Goal: Information Seeking & Learning: Learn about a topic

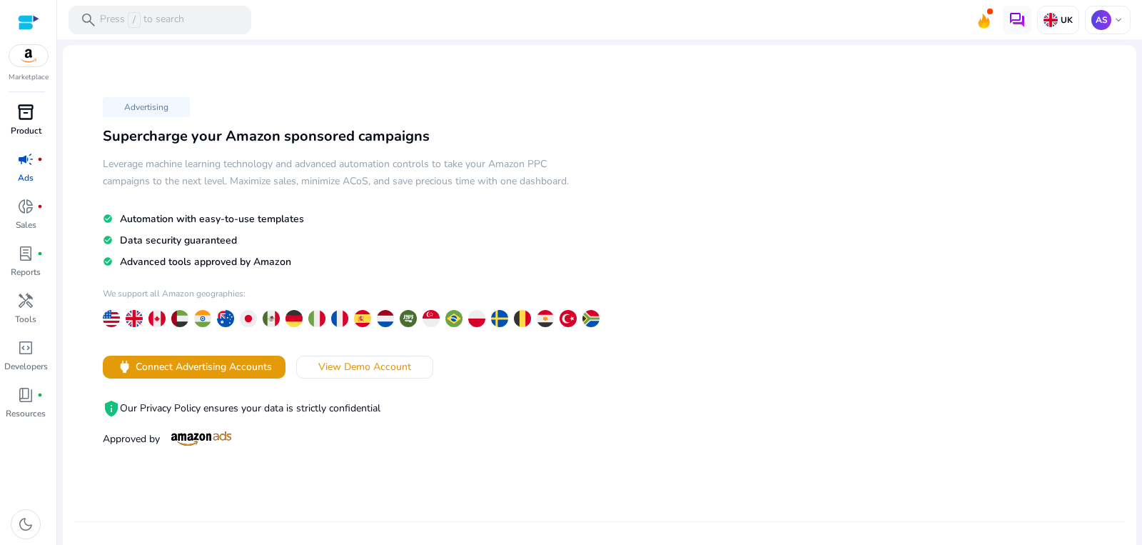
click at [29, 109] on span "inventory_2" at bounding box center [25, 111] width 17 height 17
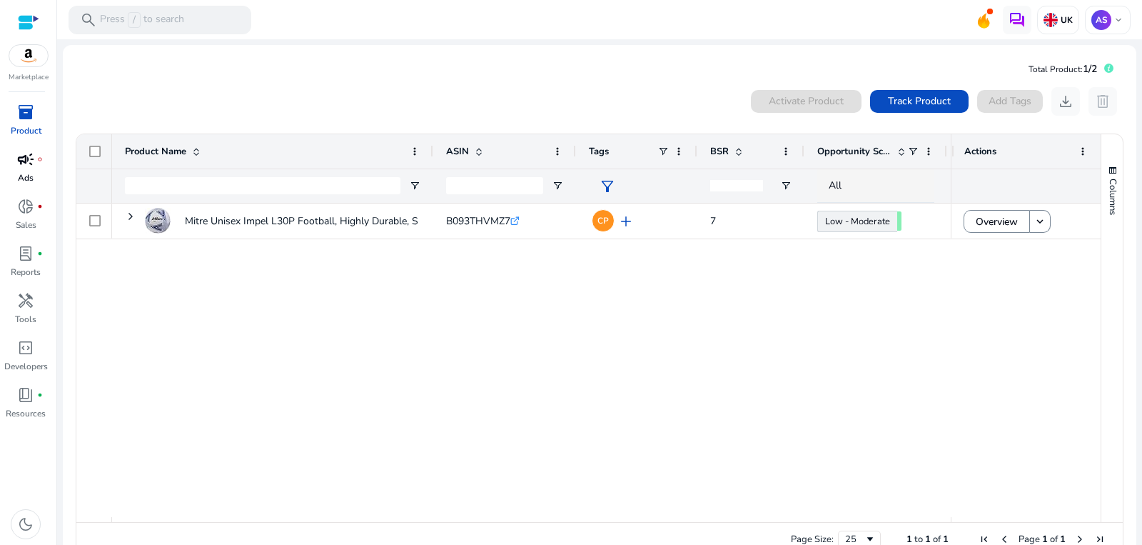
click at [24, 155] on span "campaign" at bounding box center [25, 159] width 17 height 17
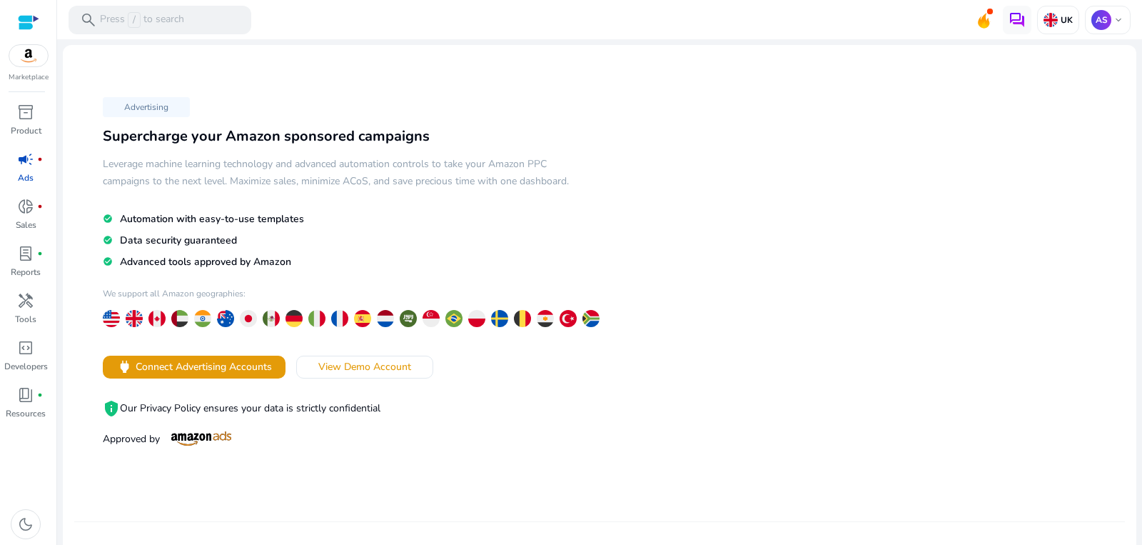
click at [348, 364] on div "Advertising Supercharge your Amazon sponsored campaigns Leverage machine learni…" at bounding box center [336, 271] width 525 height 358
click at [331, 374] on span "View Demo Account" at bounding box center [364, 366] width 93 height 15
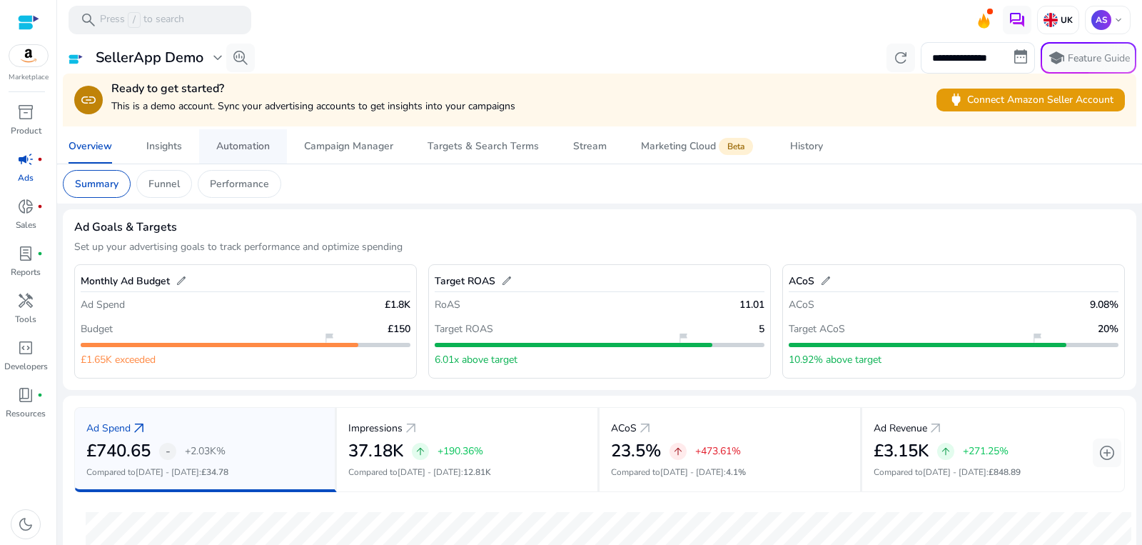
click at [232, 144] on div "Automation" at bounding box center [243, 146] width 54 height 10
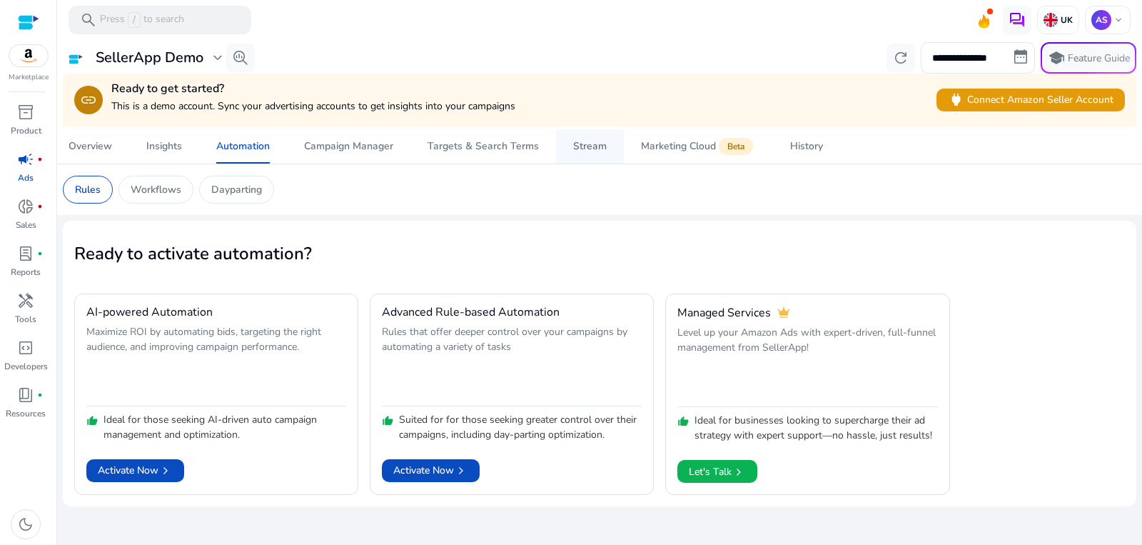
click at [598, 153] on span "Stream" at bounding box center [590, 146] width 34 height 34
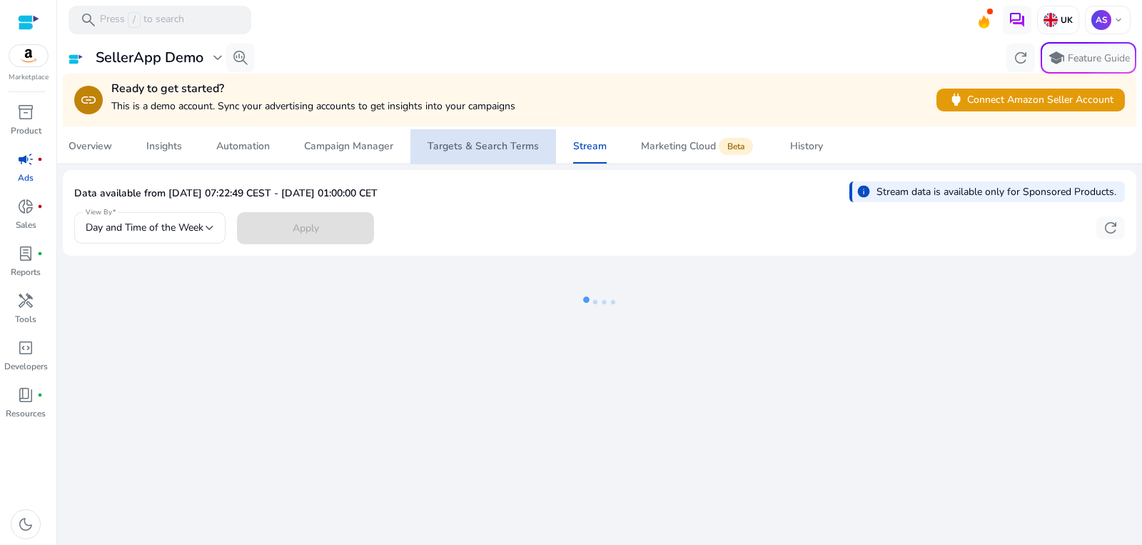
click at [494, 149] on div "Targets & Search Terms" at bounding box center [482, 146] width 111 height 10
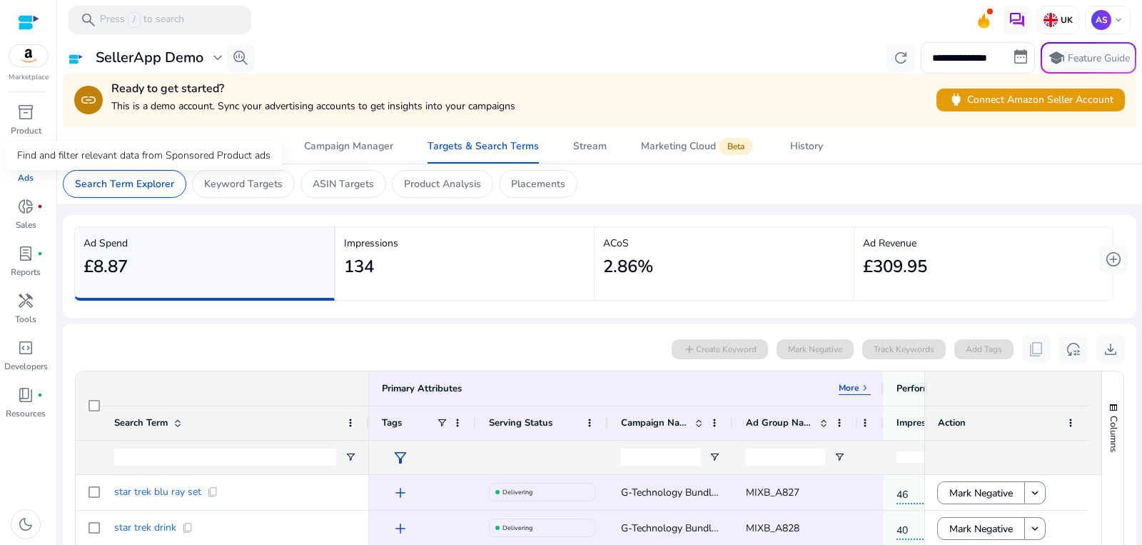
click at [86, 143] on div "Find and filter relevant data from Sponsored Product ads" at bounding box center [144, 155] width 276 height 29
click at [103, 142] on div "Overview" at bounding box center [91, 146] width 44 height 10
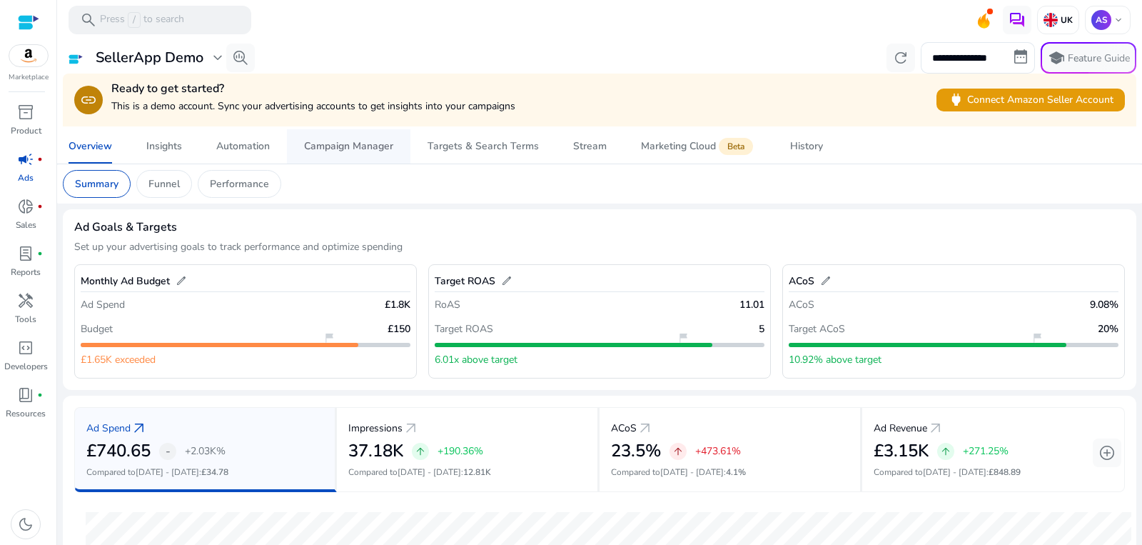
click at [322, 141] on div "Campaign Manager" at bounding box center [348, 146] width 89 height 10
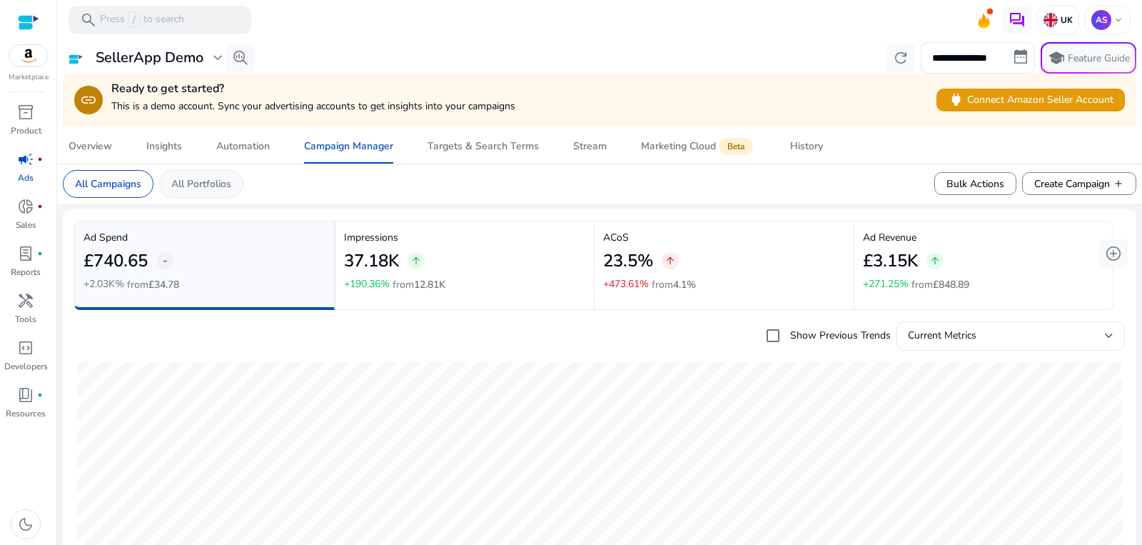
click at [211, 179] on p "All Portfolios" at bounding box center [201, 183] width 60 height 15
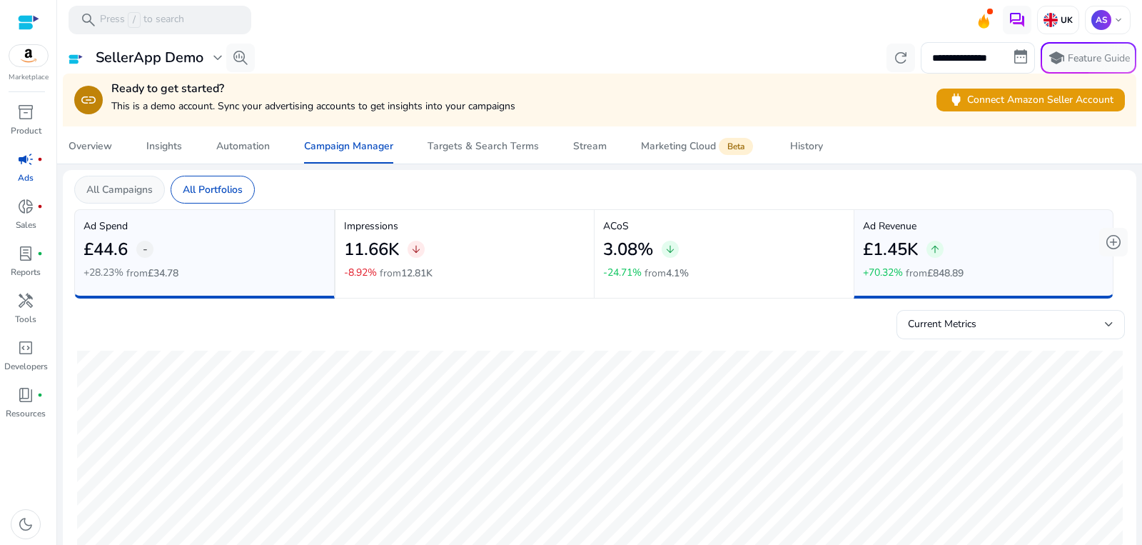
click at [104, 191] on p "All Campaigns" at bounding box center [119, 189] width 66 height 15
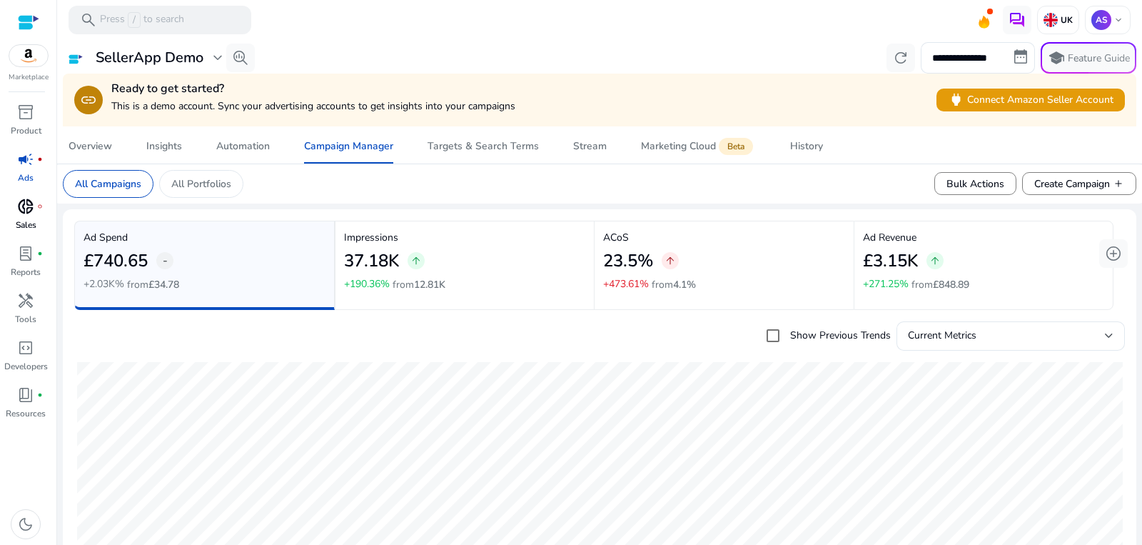
click at [17, 222] on p "Sales" at bounding box center [26, 224] width 21 height 13
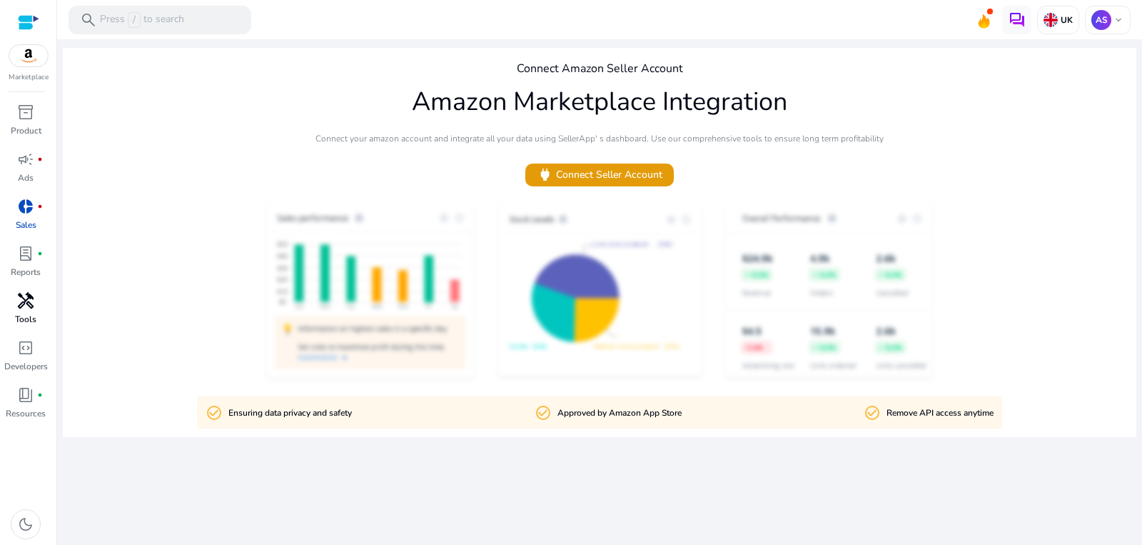
click at [19, 313] on p "Tools" at bounding box center [25, 319] width 21 height 13
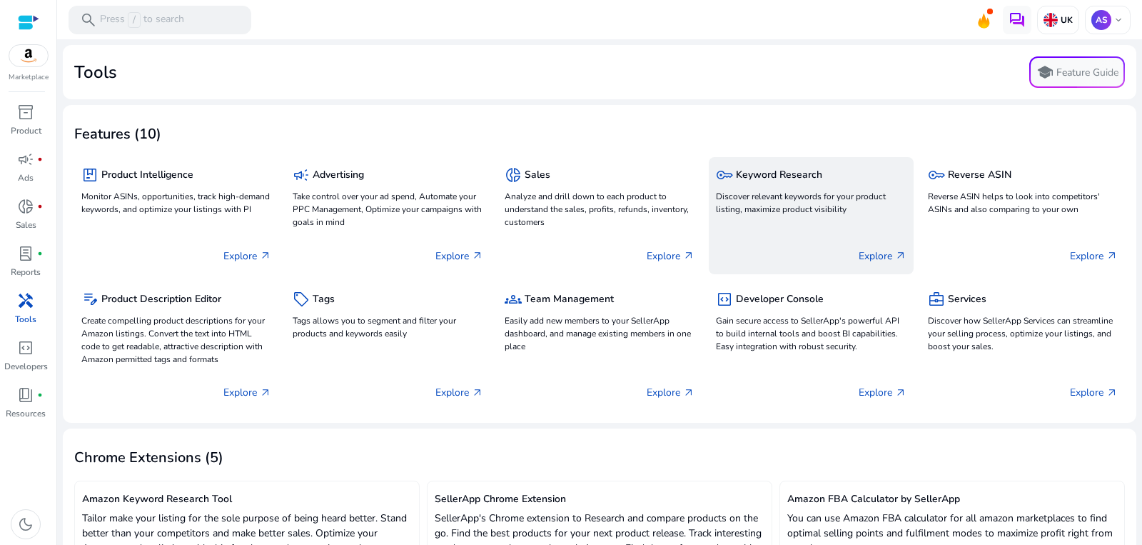
click at [799, 213] on p "Discover relevant keywords for your product listing, maximize product visibility" at bounding box center [811, 203] width 190 height 26
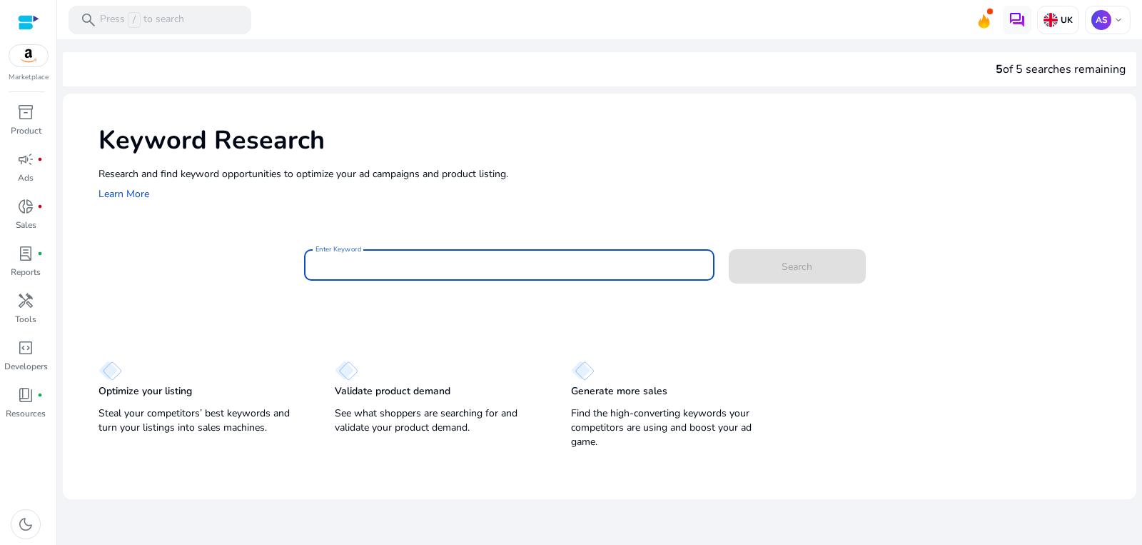
click at [358, 272] on input "Enter Keyword" at bounding box center [509, 265] width 388 height 16
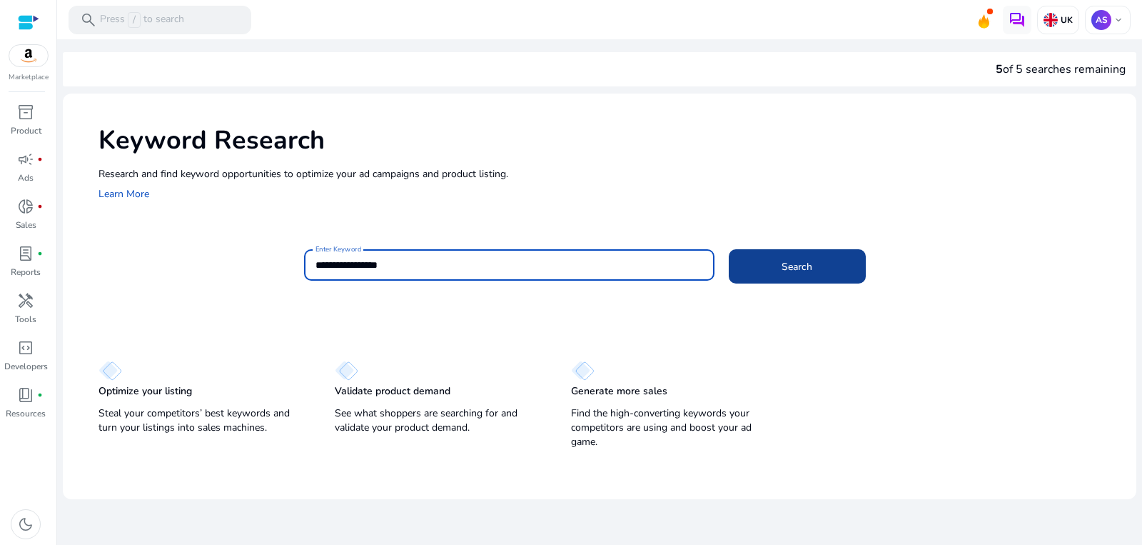
type input "**********"
click at [799, 255] on span at bounding box center [797, 266] width 137 height 34
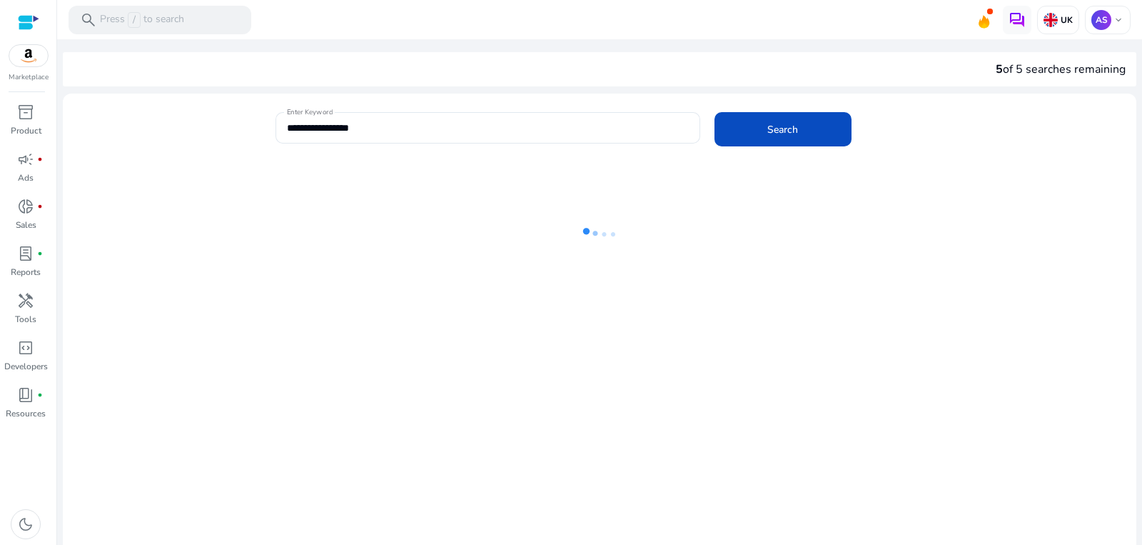
click at [458, 192] on ng-lottie at bounding box center [599, 234] width 1073 height 93
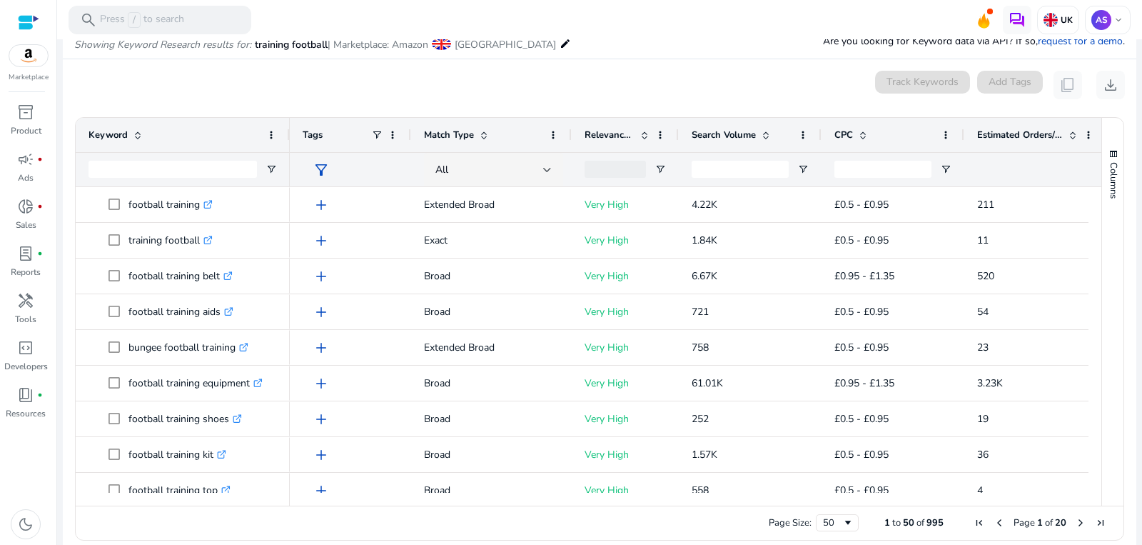
click at [1048, 139] on span "Estimated Orders/Month" at bounding box center [1020, 134] width 86 height 13
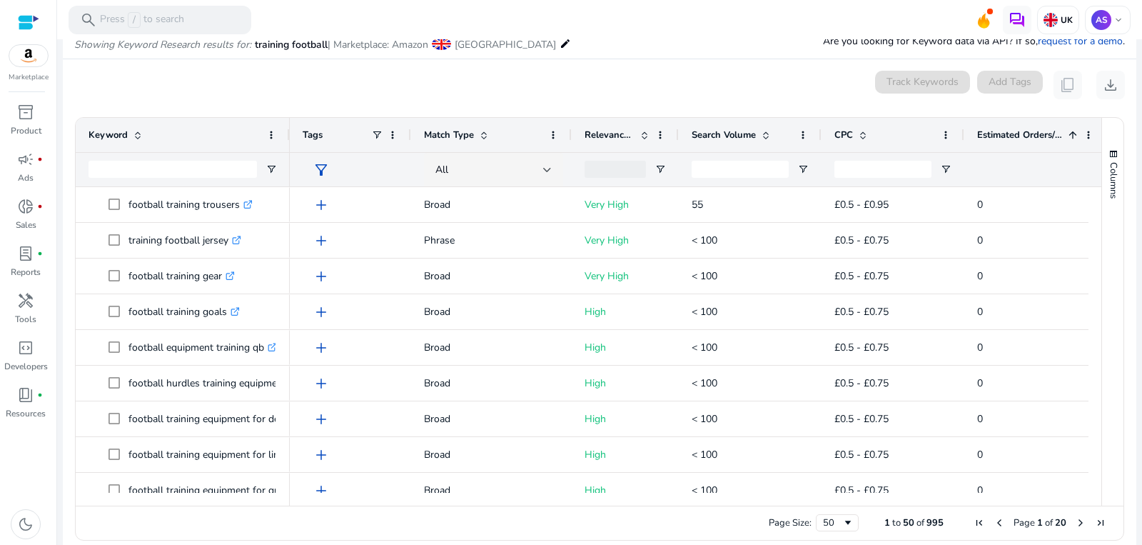
click at [1027, 139] on span "Estimated Orders/Month" at bounding box center [1020, 134] width 86 height 13
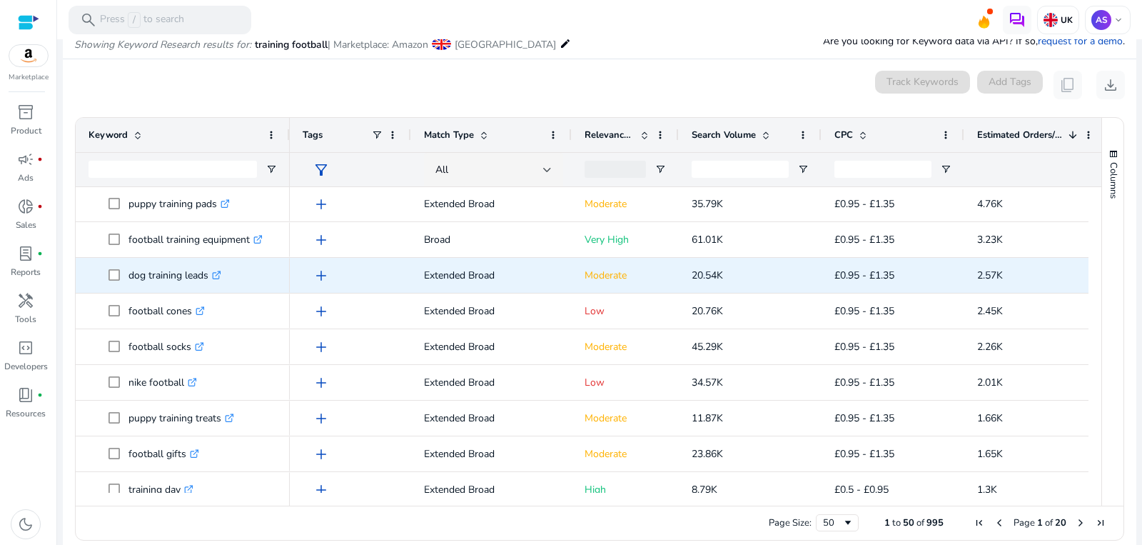
scroll to position [38, 0]
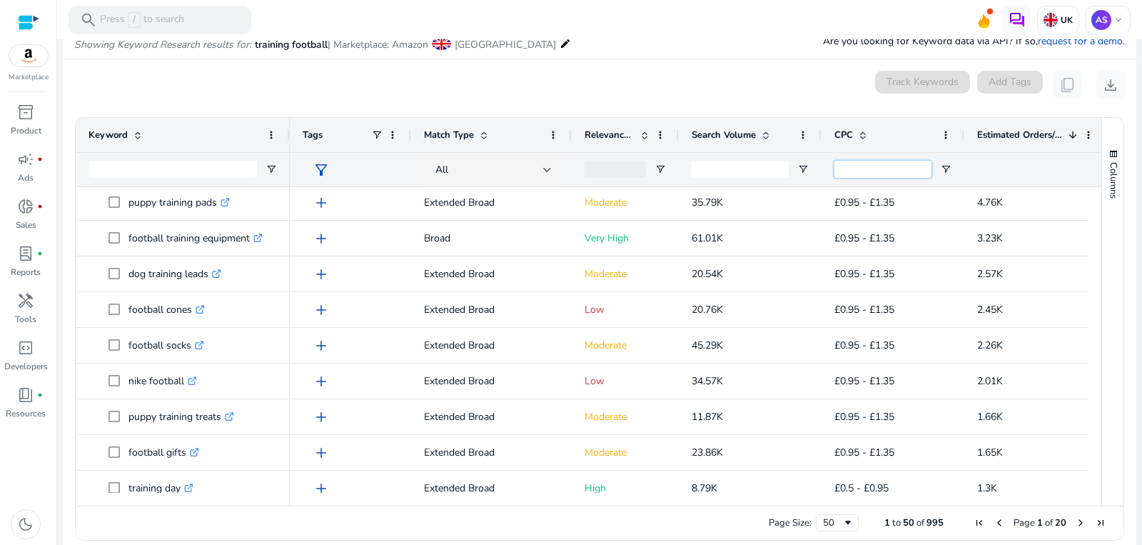
click at [876, 168] on input "CPC Filter Input" at bounding box center [882, 169] width 97 height 17
click at [859, 138] on span at bounding box center [862, 134] width 11 height 11
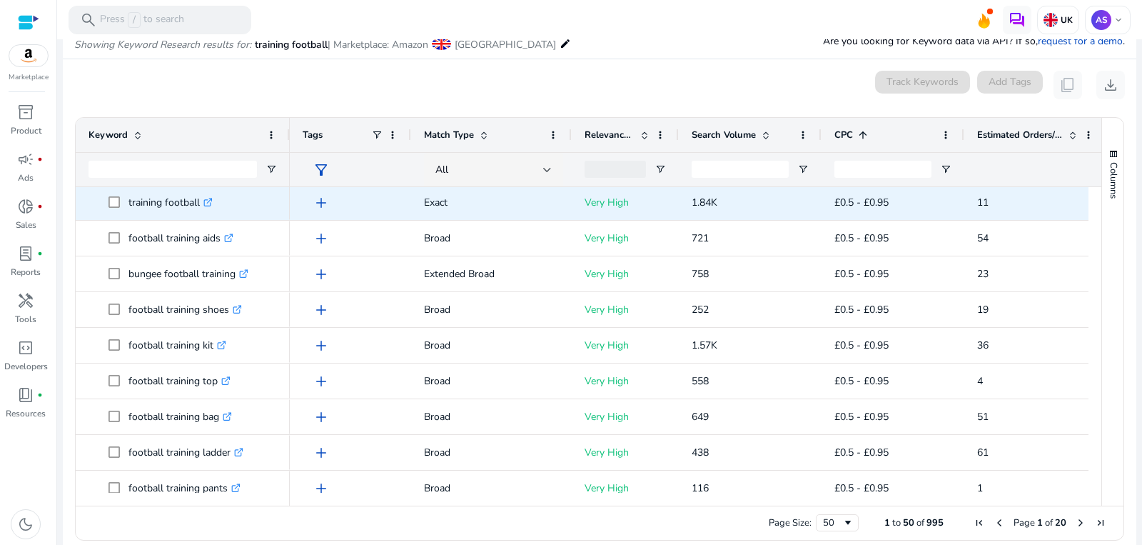
scroll to position [0, 0]
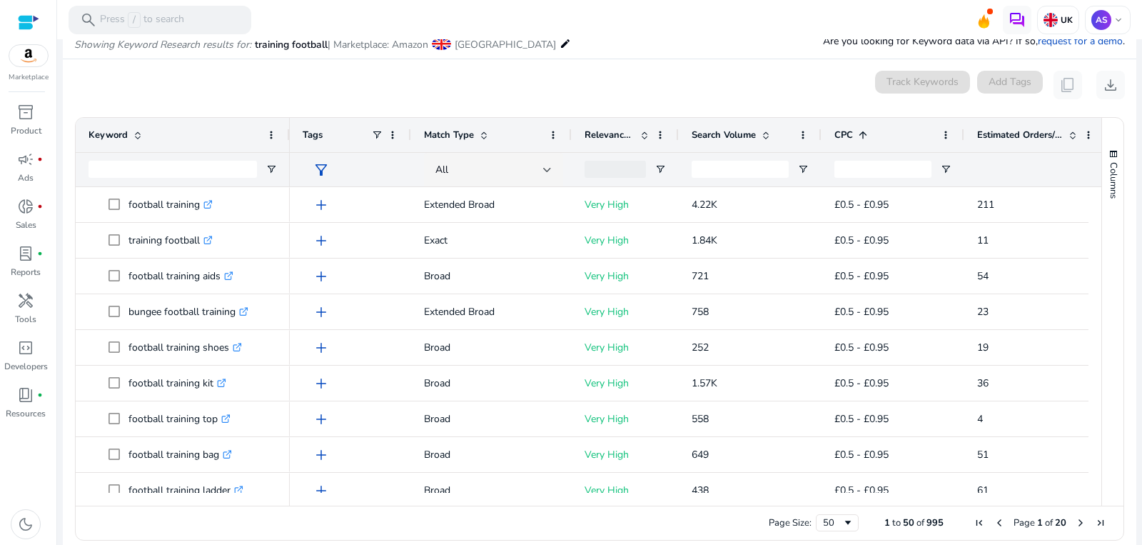
click at [868, 136] on div "CPC 1" at bounding box center [884, 134] width 101 height 27
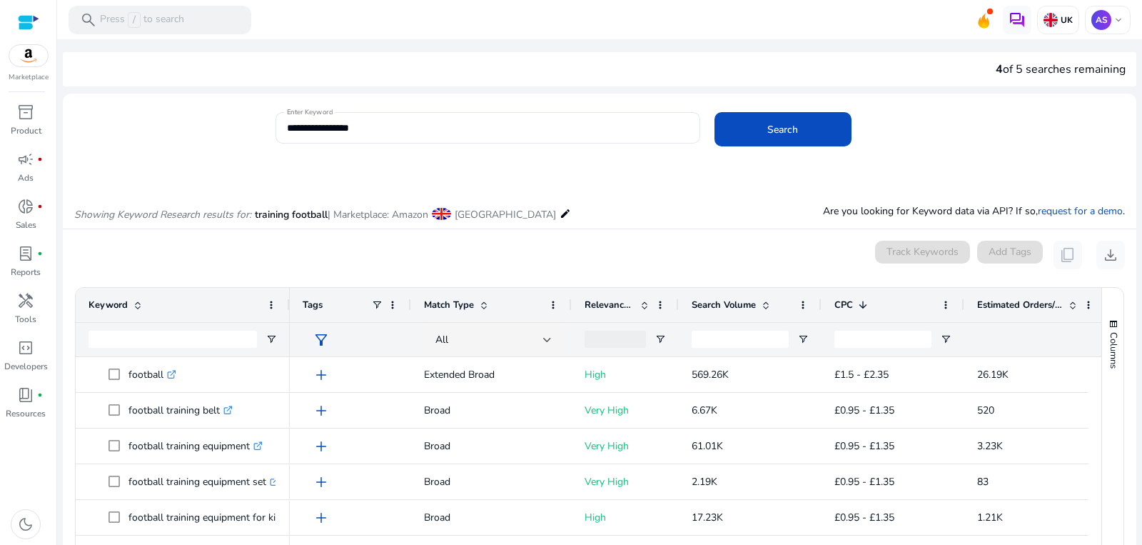
click at [854, 301] on span at bounding box center [861, 304] width 16 height 11
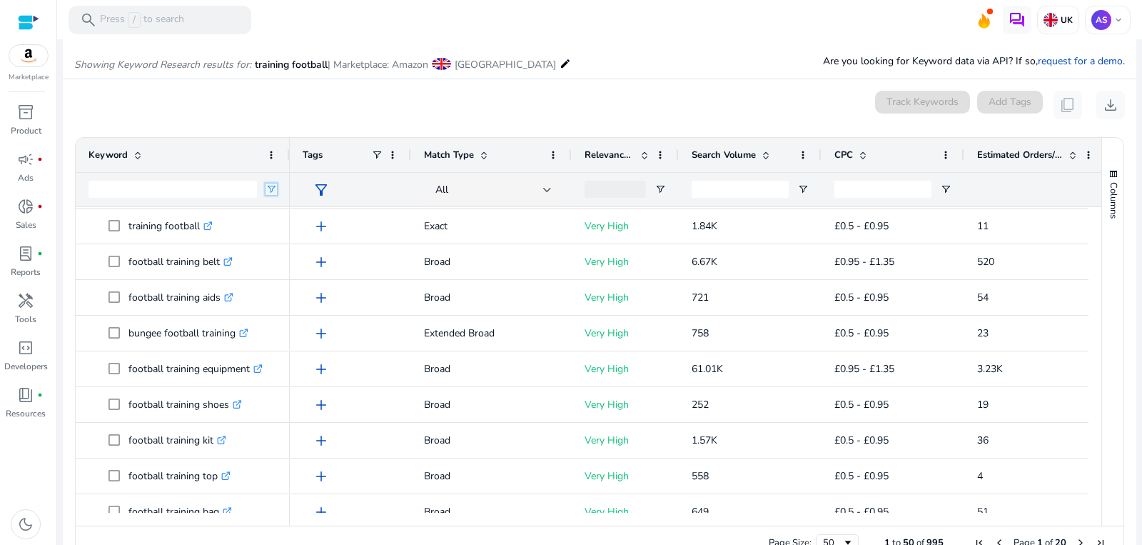
click at [270, 191] on span "Open Filter Menu" at bounding box center [270, 188] width 11 height 11
click at [321, 223] on div "Contains" at bounding box center [327, 227] width 128 height 58
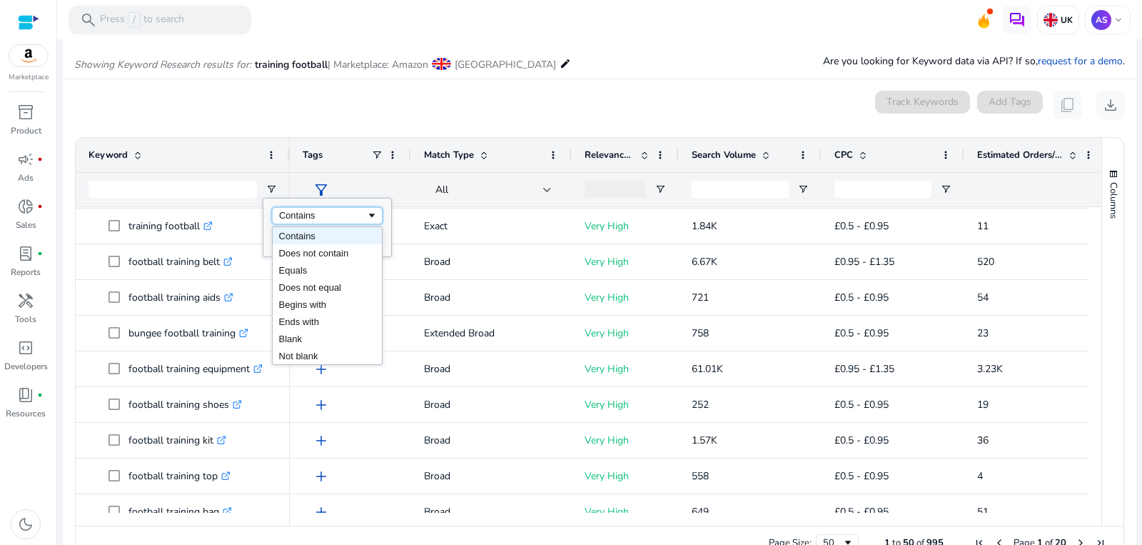
click at [316, 220] on div "Contains" at bounding box center [327, 215] width 111 height 17
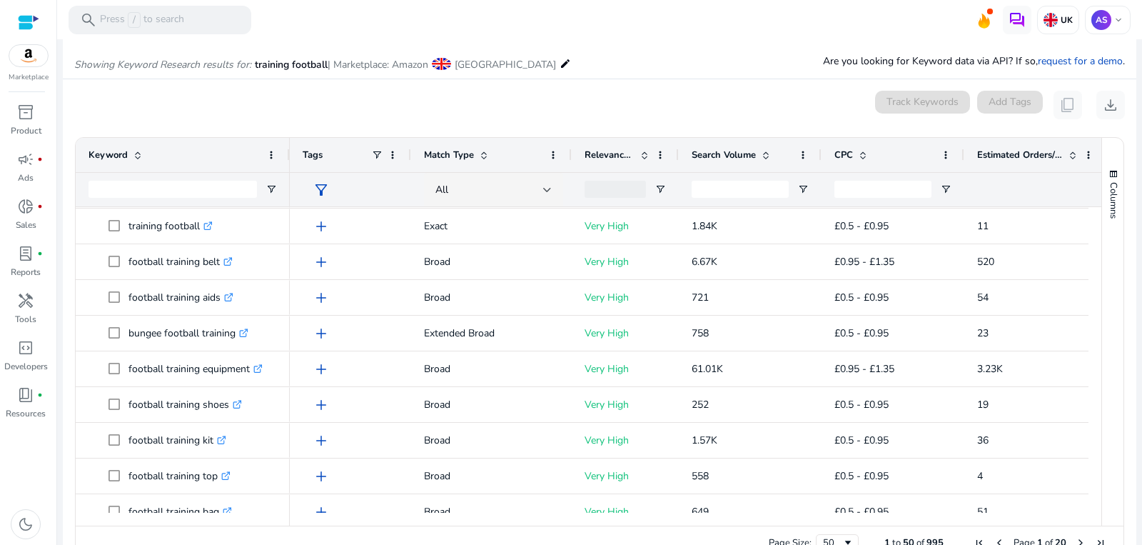
click at [335, 93] on div "0 keyword(s) selected Track Keywords Add Tags content_copy download" at bounding box center [599, 105] width 1050 height 29
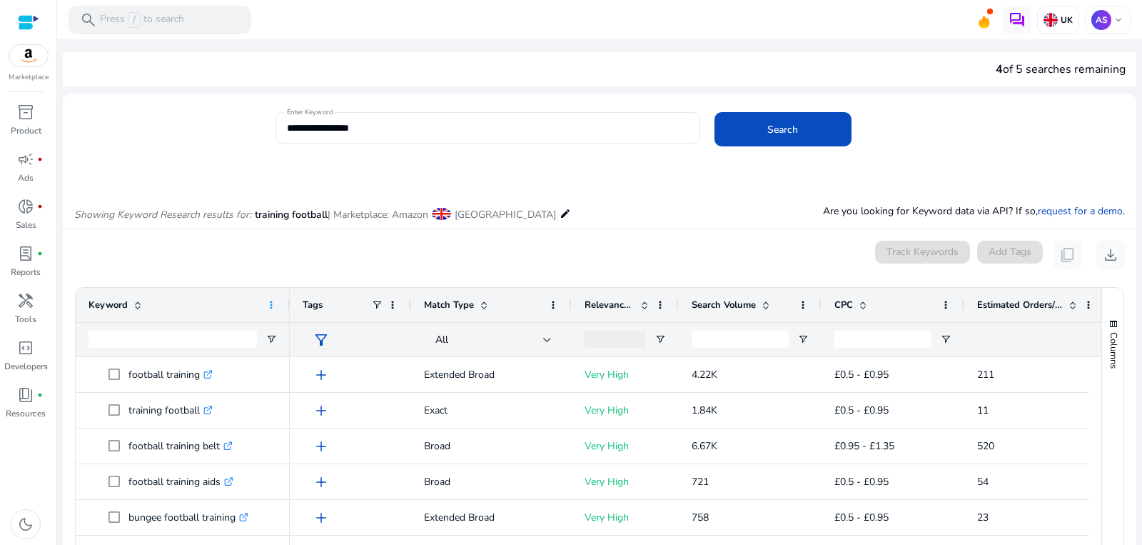
click at [265, 305] on span at bounding box center [270, 304] width 11 height 11
click at [196, 268] on div "0 keyword(s) selected Track Keywords Add Tags content_copy download" at bounding box center [599, 254] width 1050 height 29
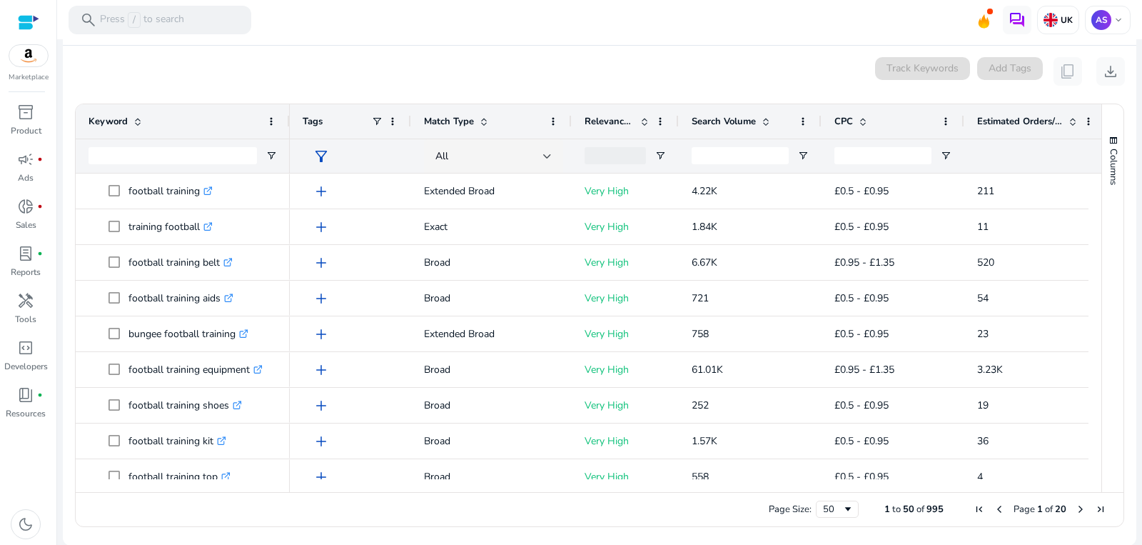
click at [717, 130] on div "Search Volume" at bounding box center [742, 121] width 101 height 27
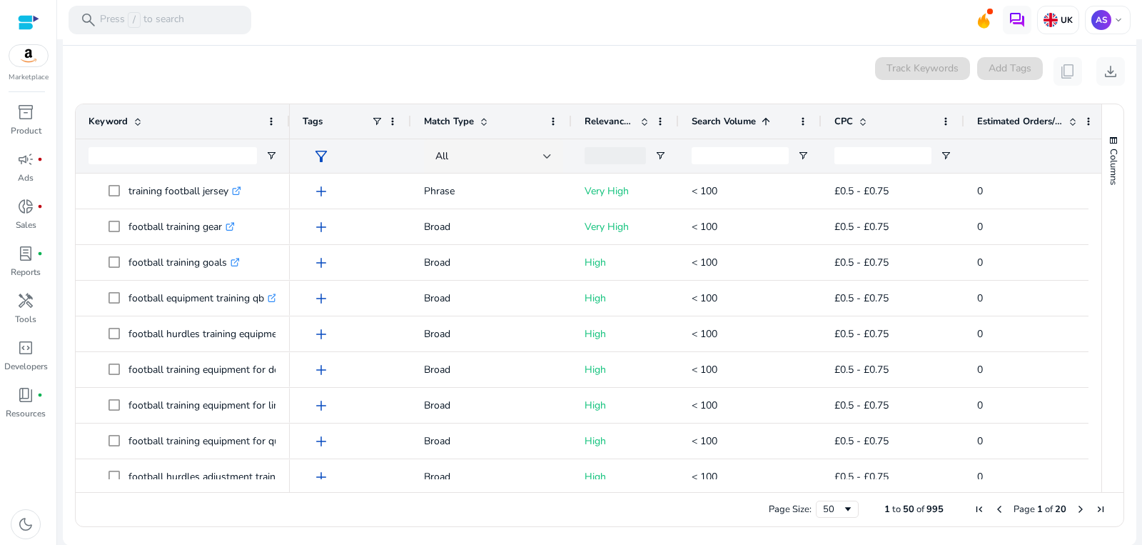
click at [729, 122] on span "Search Volume" at bounding box center [724, 121] width 64 height 13
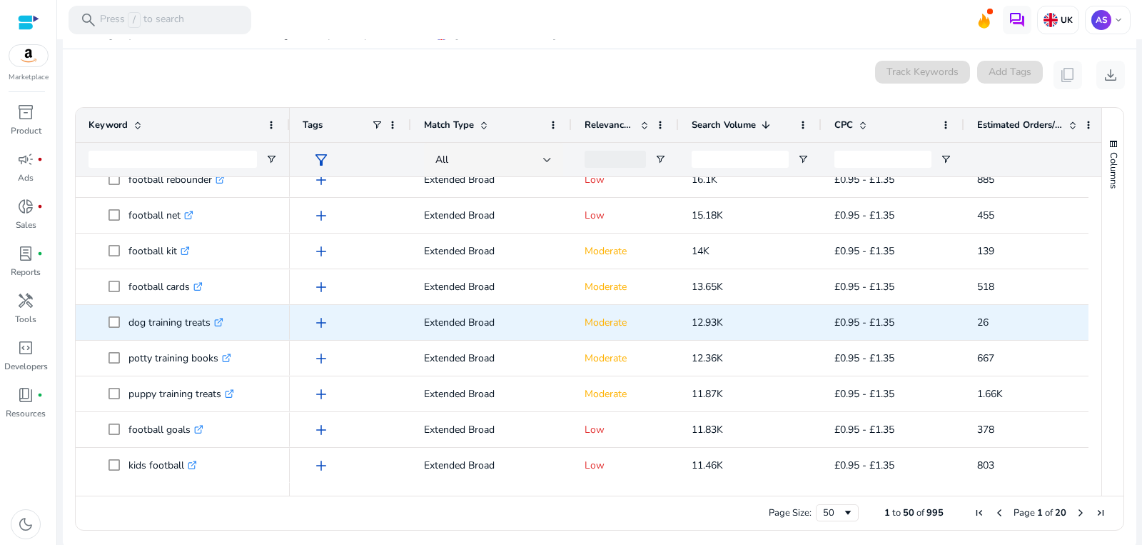
scroll to position [657, 0]
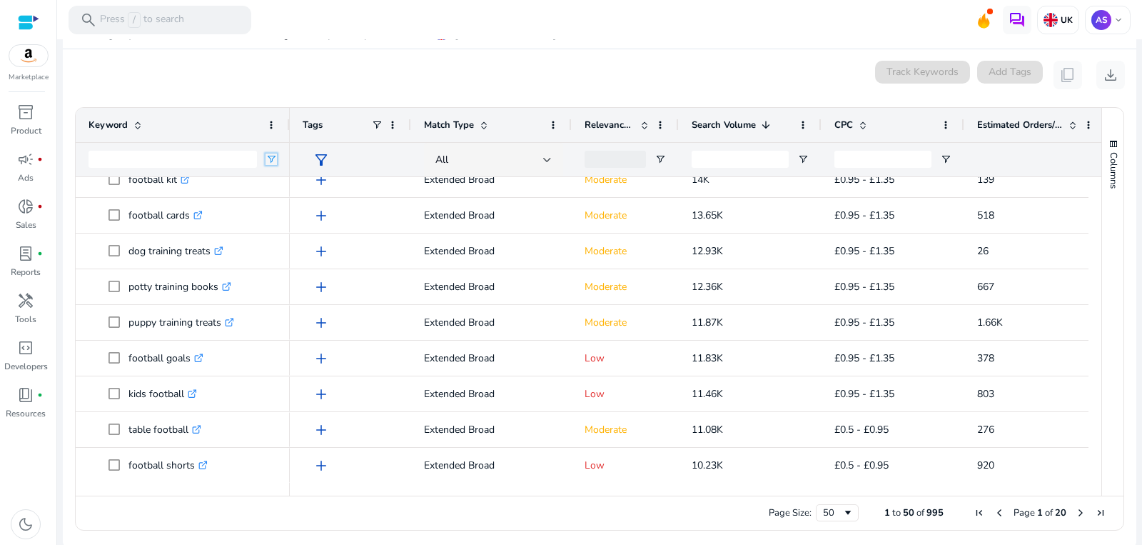
click at [269, 158] on span "Open Filter Menu" at bounding box center [270, 158] width 11 height 11
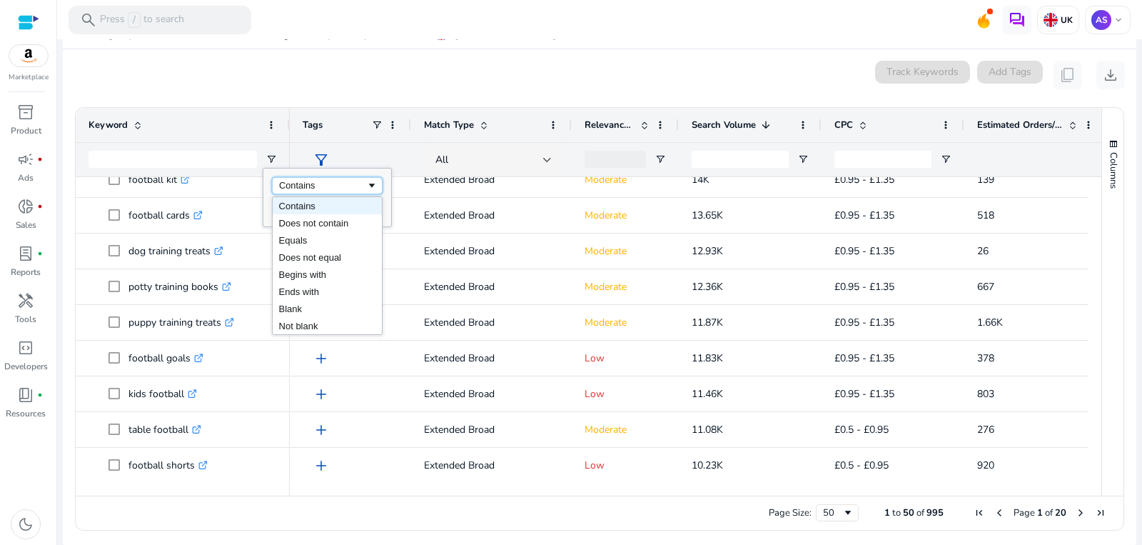
click at [311, 180] on div "Contains" at bounding box center [322, 185] width 87 height 11
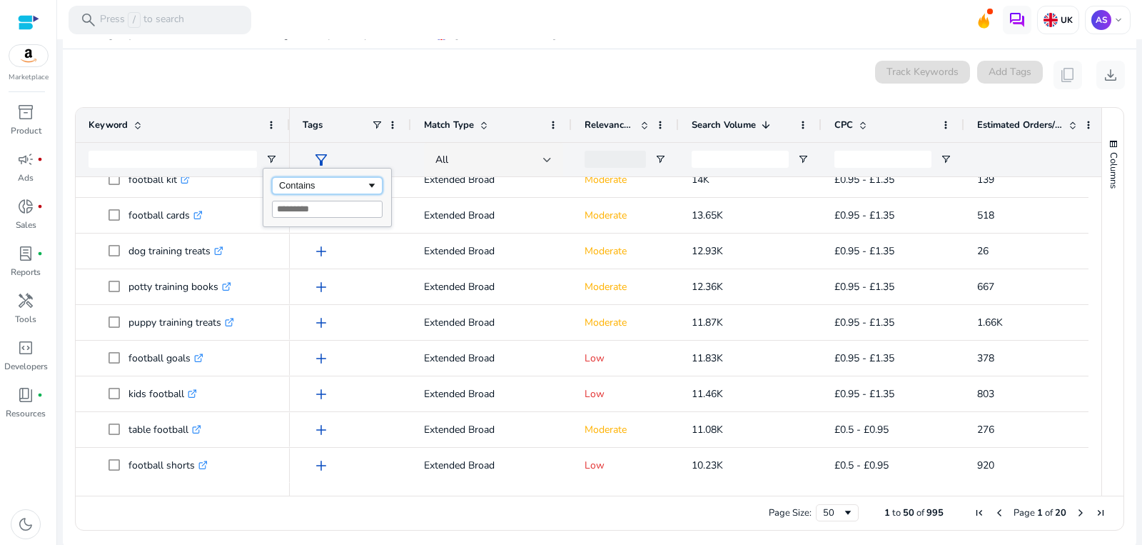
click at [311, 180] on div "Contains" at bounding box center [322, 185] width 87 height 11
click at [311, 187] on div "Contains" at bounding box center [322, 185] width 87 height 11
click at [310, 204] on input "Filter Value" at bounding box center [327, 209] width 111 height 17
type input "*****"
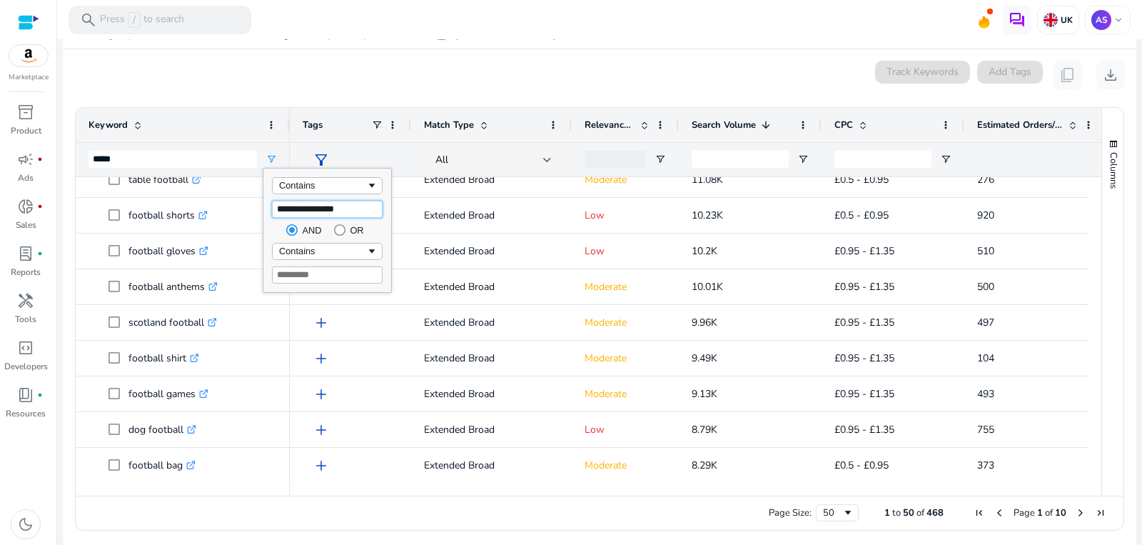
type input "**********"
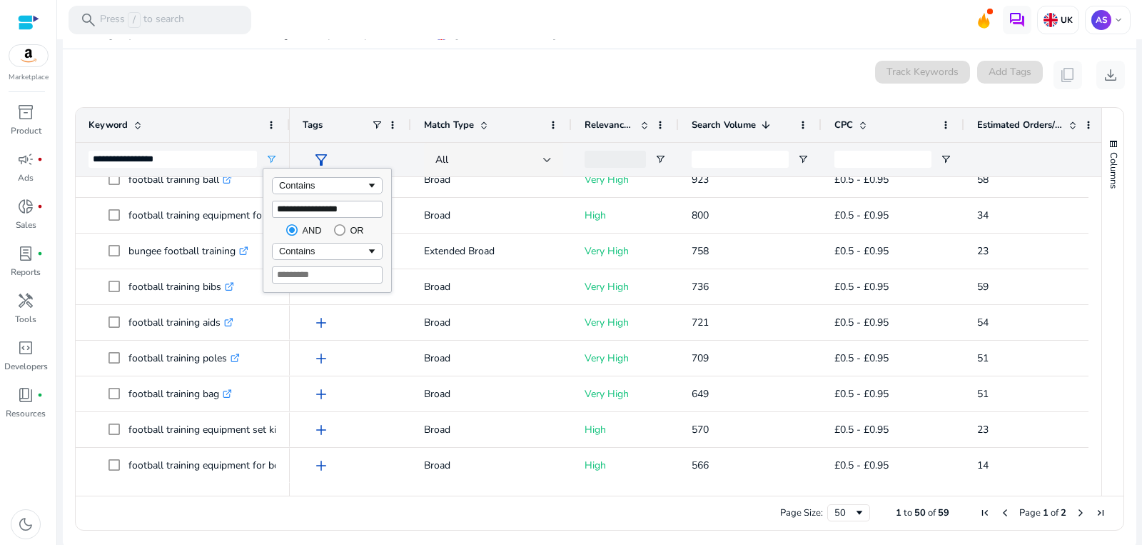
click at [308, 54] on mat-card "**********" at bounding box center [599, 299] width 1073 height 500
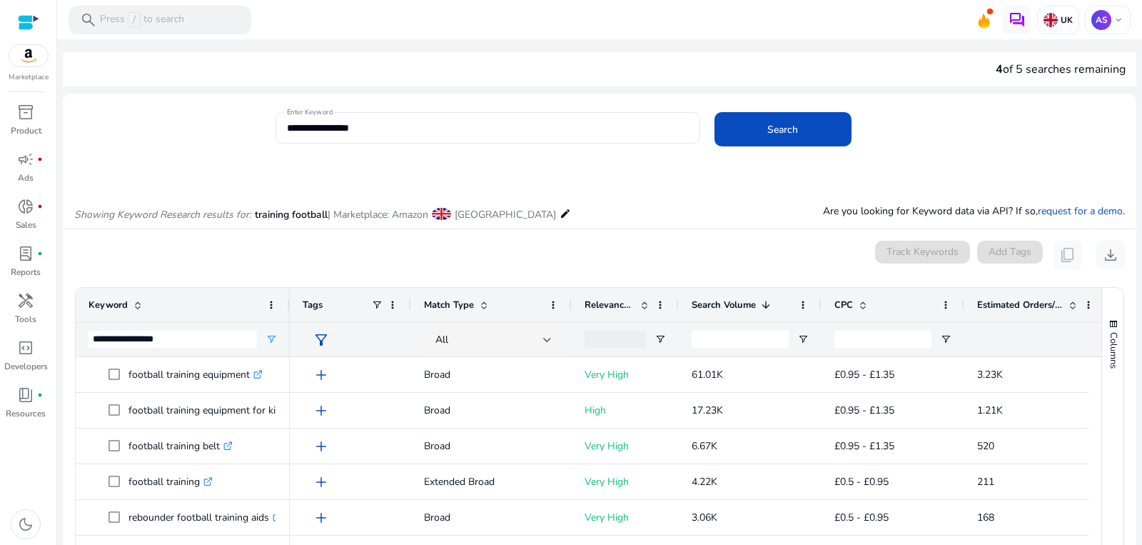
scroll to position [183, 0]
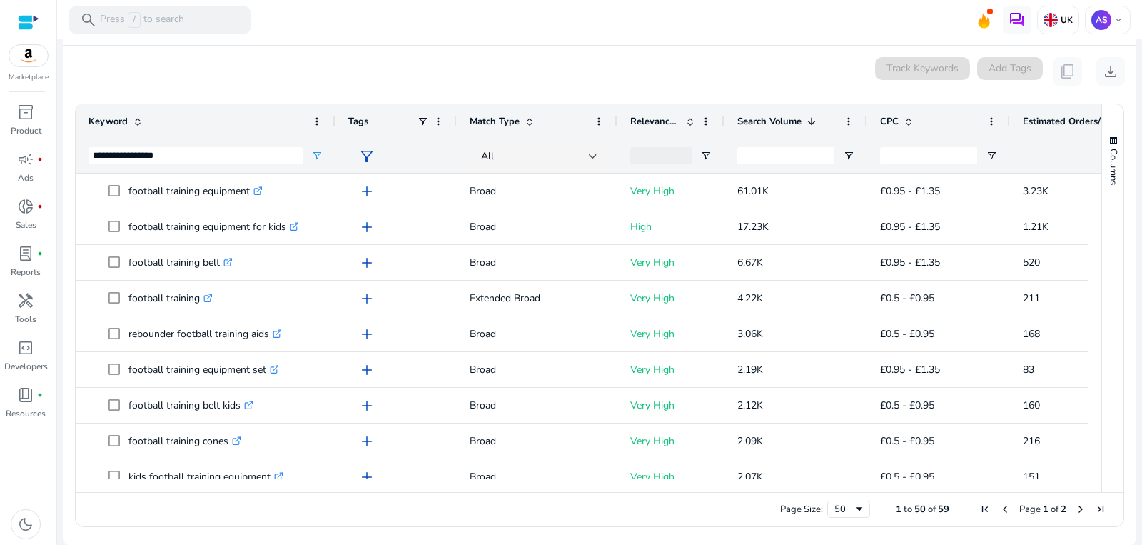
drag, startPoint x: 286, startPoint y: 121, endPoint x: 331, endPoint y: 121, distance: 45.0
click at [332, 121] on div at bounding box center [335, 121] width 6 height 34
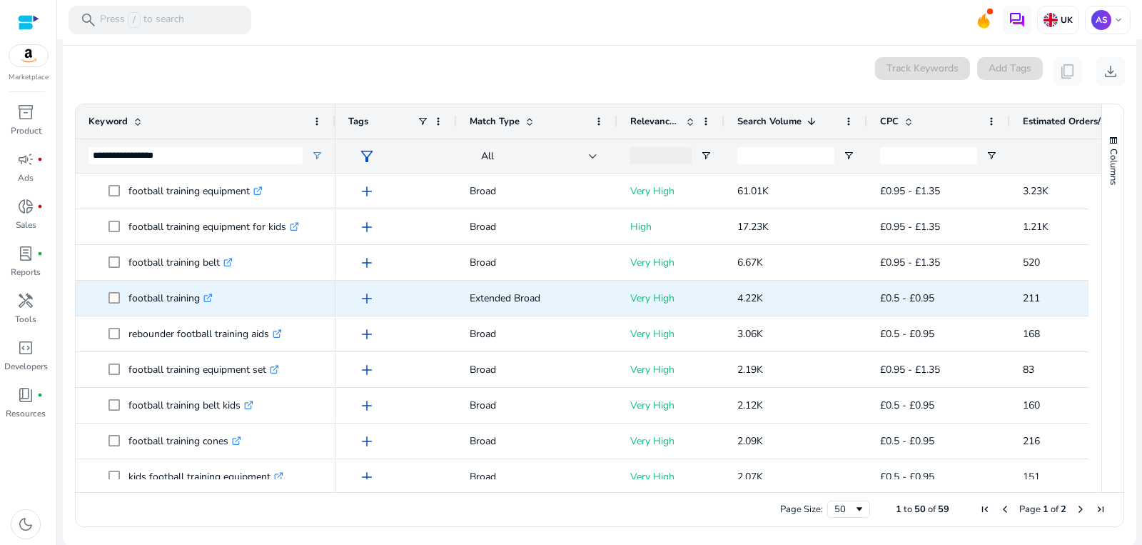
scroll to position [16, 0]
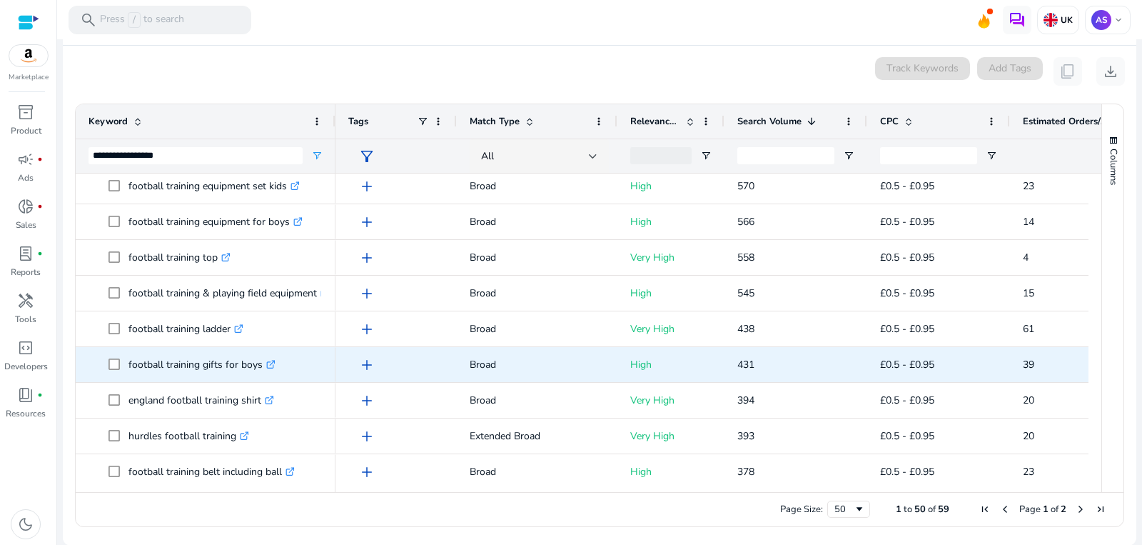
scroll to position [905, 0]
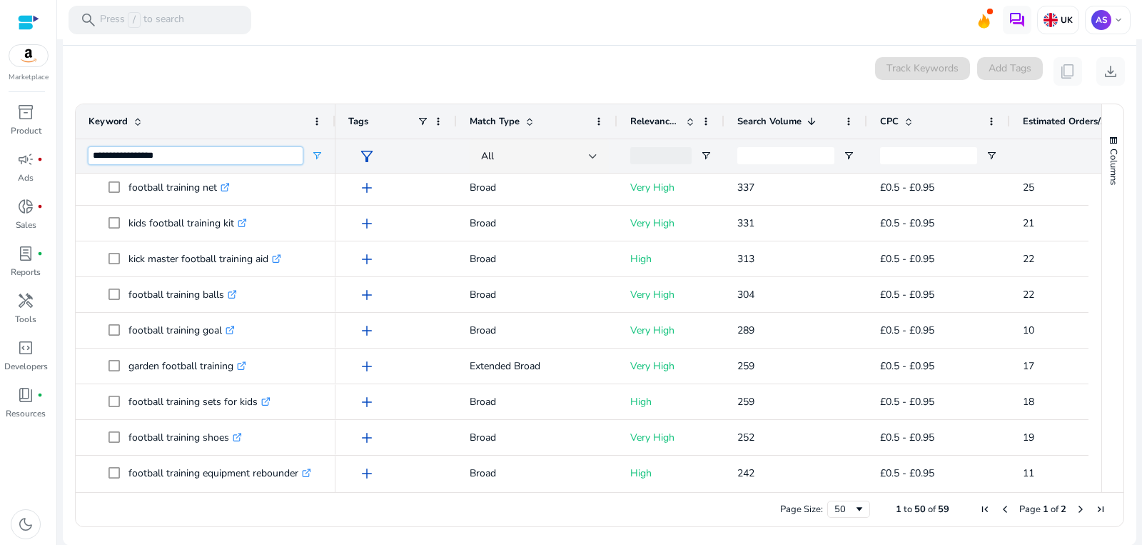
click at [181, 158] on input "**********" at bounding box center [195, 155] width 214 height 17
type input "**********"
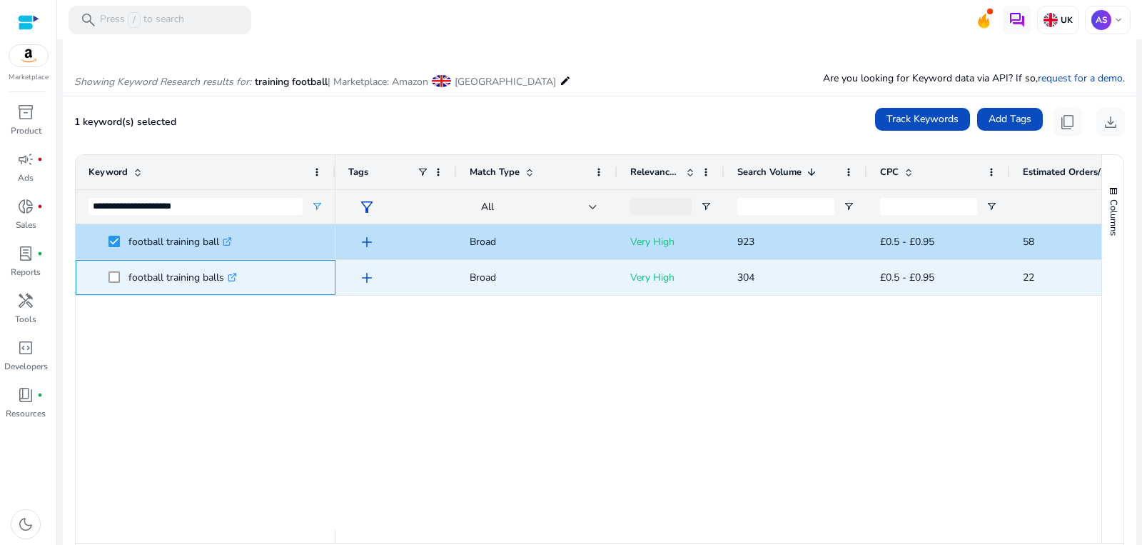
click at [113, 285] on span at bounding box center [118, 277] width 20 height 29
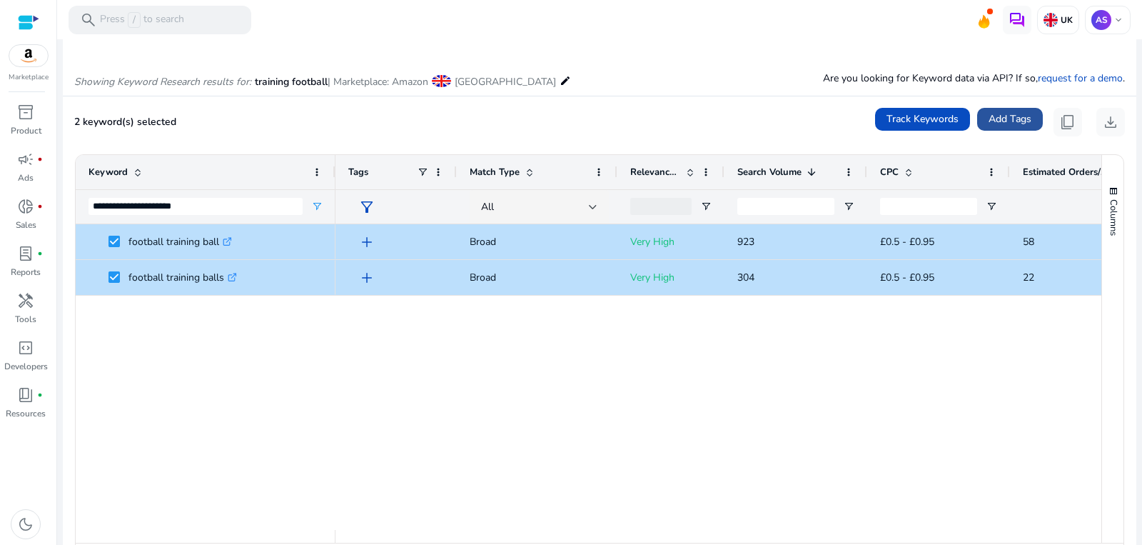
click at [1003, 121] on span "Add Tags" at bounding box center [1009, 118] width 43 height 15
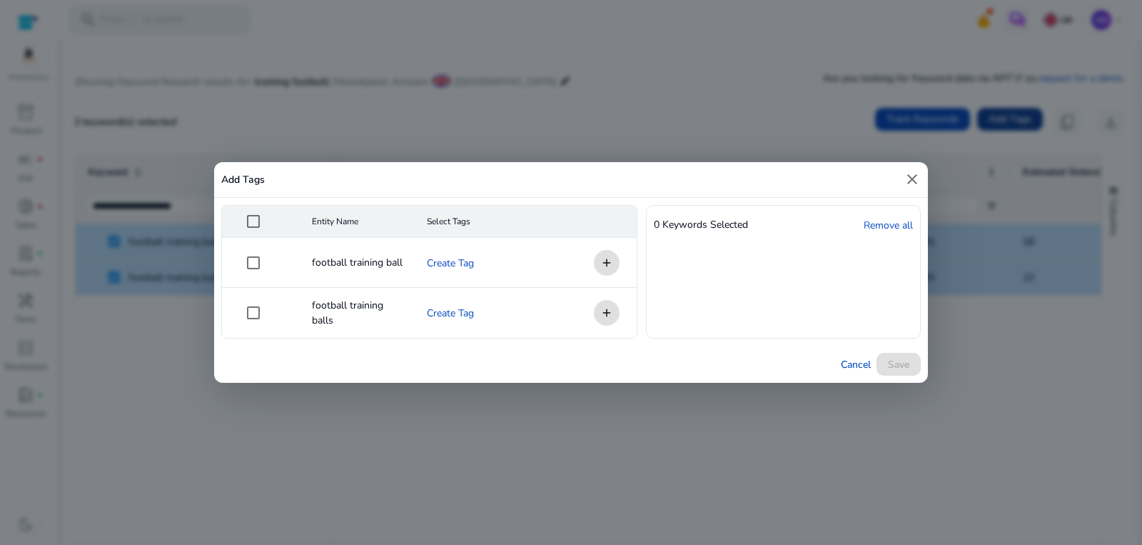
click at [1003, 121] on div at bounding box center [571, 272] width 1142 height 545
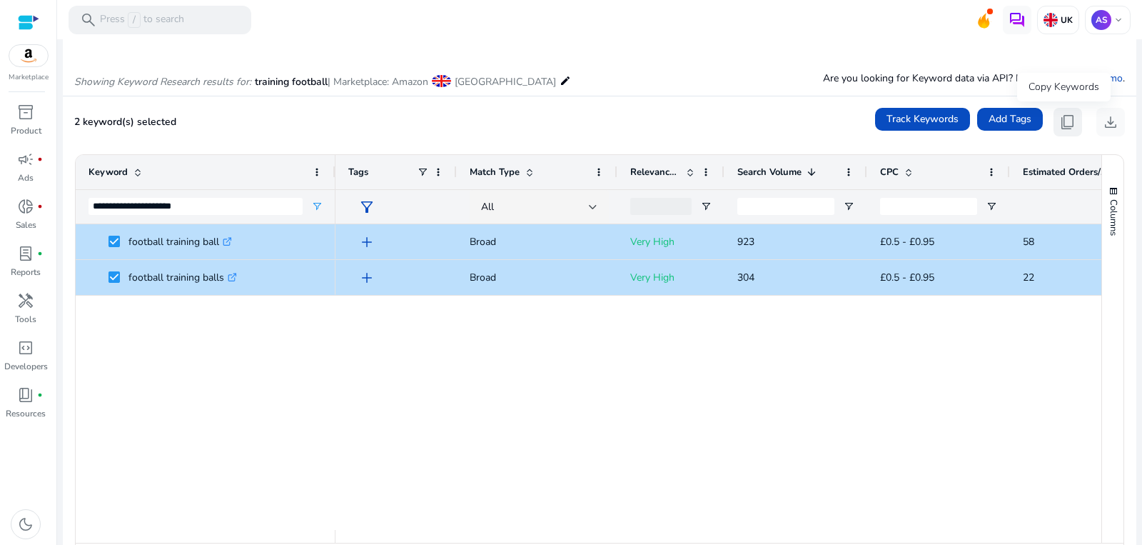
click at [1064, 118] on span "content_copy" at bounding box center [1067, 121] width 17 height 17
click at [1059, 121] on span "content_copy" at bounding box center [1067, 121] width 17 height 17
click at [338, 377] on div "add Broad Very High 304 £0.5 - £0.95 22 7.50% add Broad Very High 923 £0.5 - £0…" at bounding box center [718, 376] width 766 height 305
